Goal: Task Accomplishment & Management: Use online tool/utility

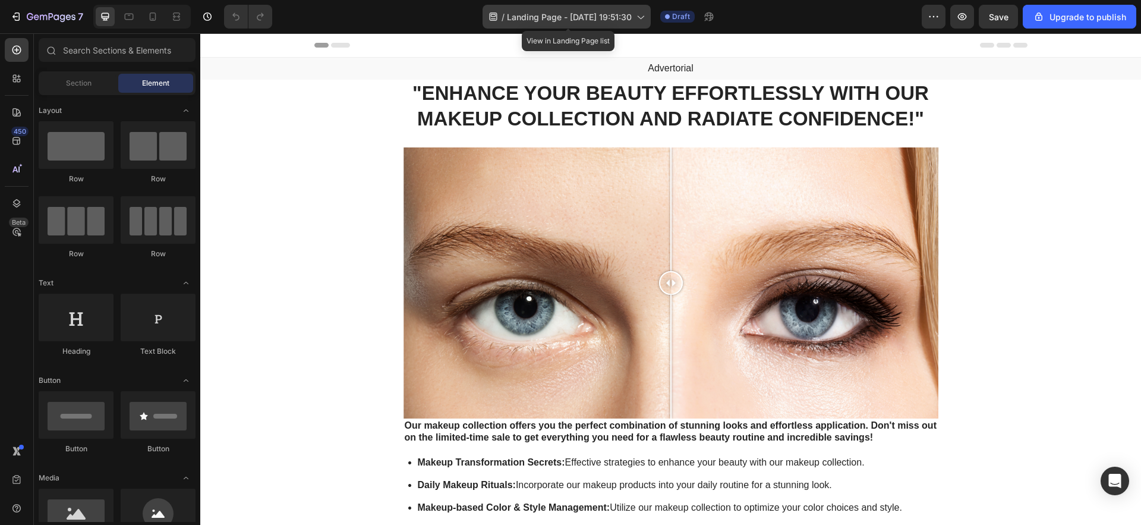
click at [626, 24] on div "/ Landing Page - [DATE] 19:51:30" at bounding box center [567, 17] width 168 height 24
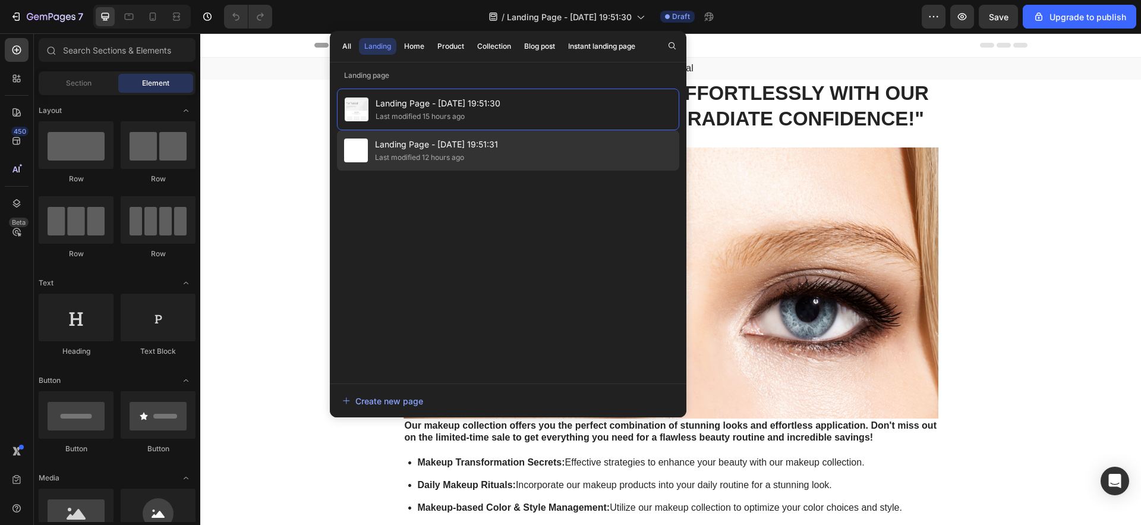
click at [437, 137] on span "Landing Page - [DATE] 19:51:31" at bounding box center [436, 144] width 123 height 14
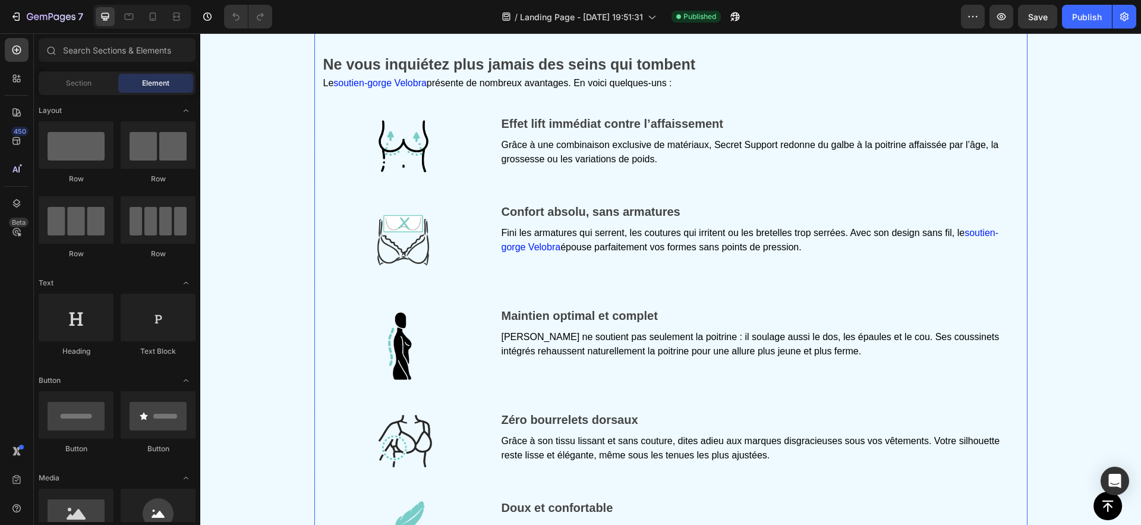
scroll to position [2346, 0]
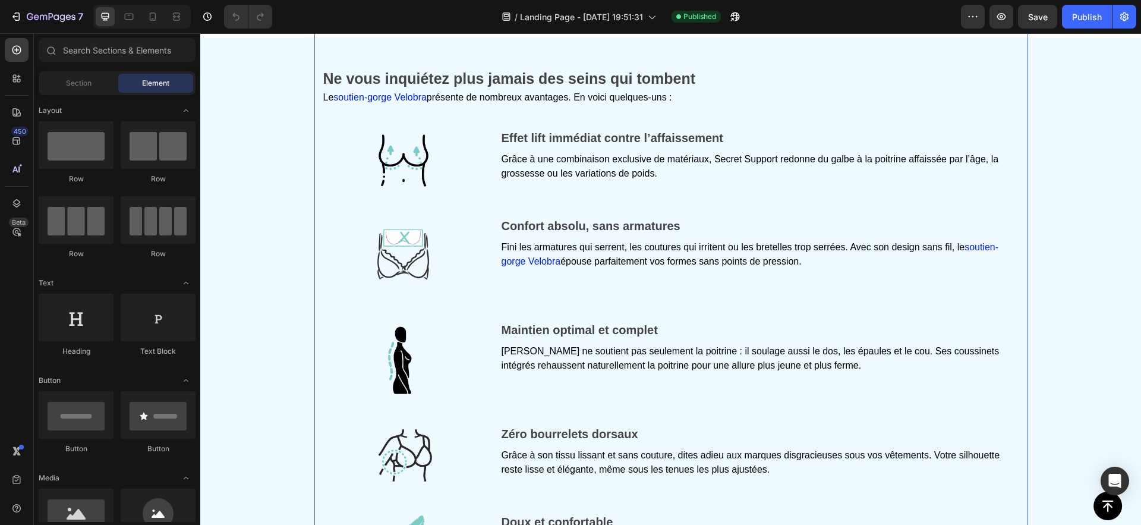
click at [554, 159] on font "Grâce à une combinaison exclusive de matériaux, Secret Support redonne du galbe…" at bounding box center [750, 166] width 497 height 24
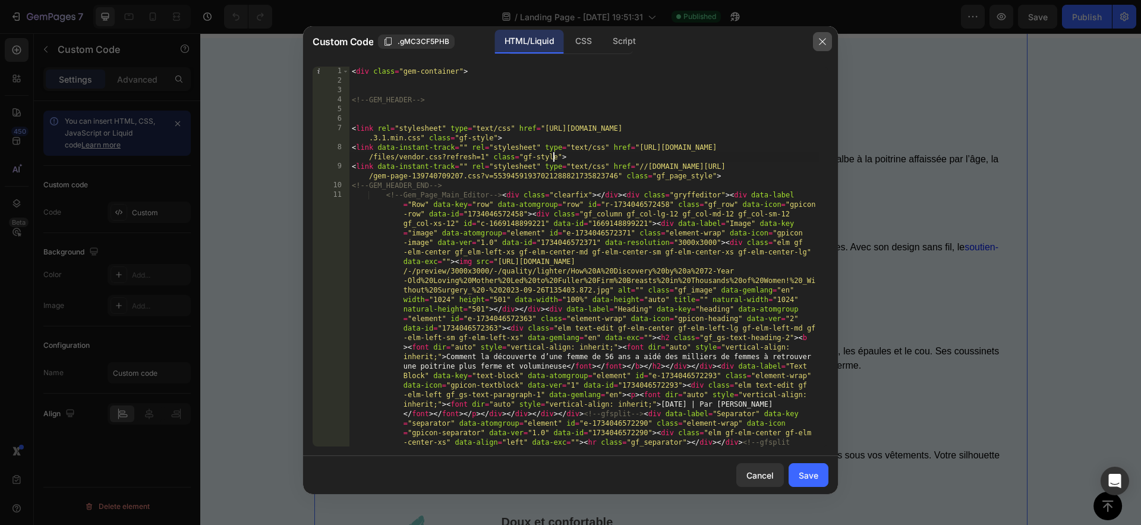
click at [823, 45] on icon "button" at bounding box center [823, 42] width 10 height 10
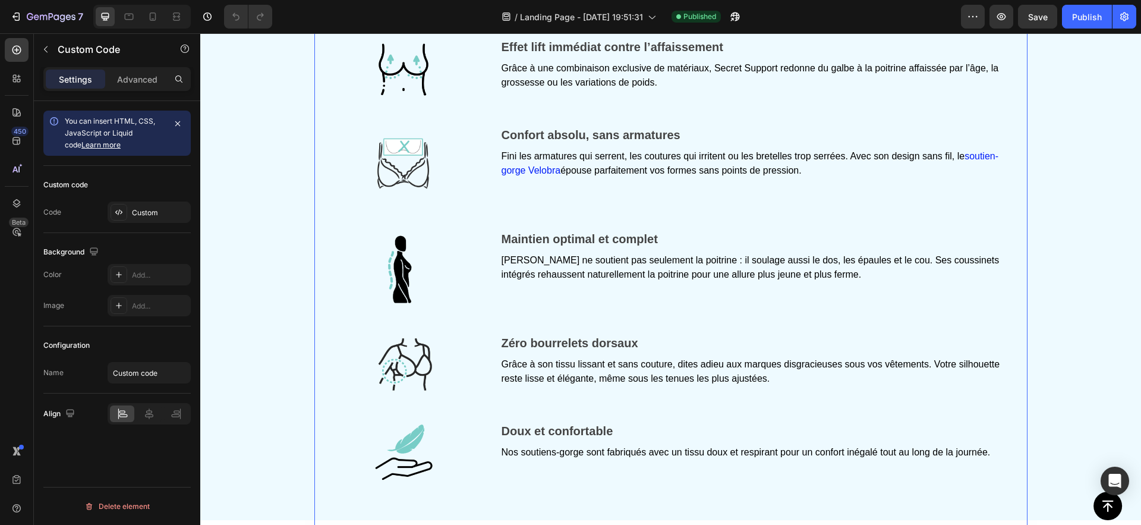
scroll to position [2466, 0]
